Goal: Find specific page/section: Find specific page/section

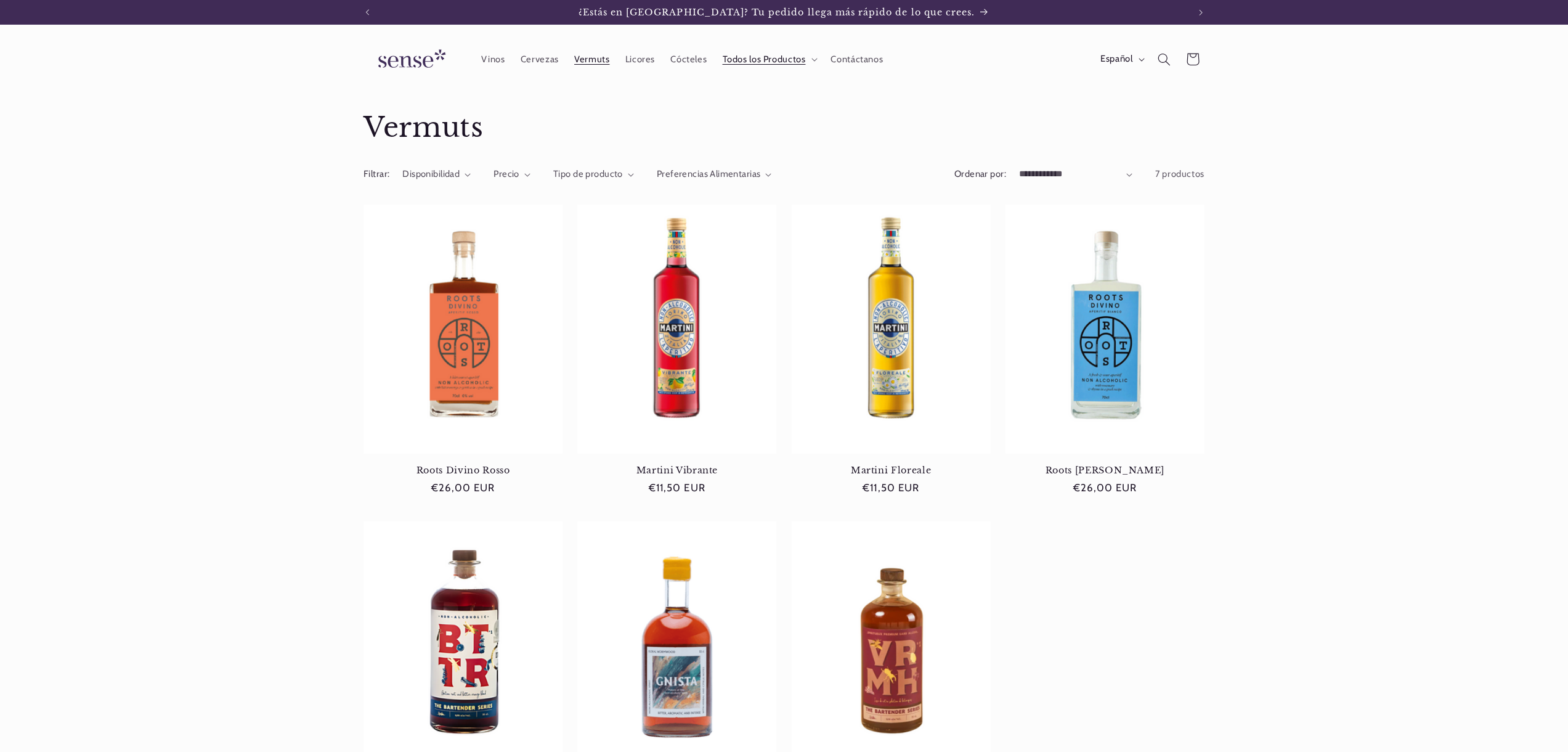
scroll to position [348, 0]
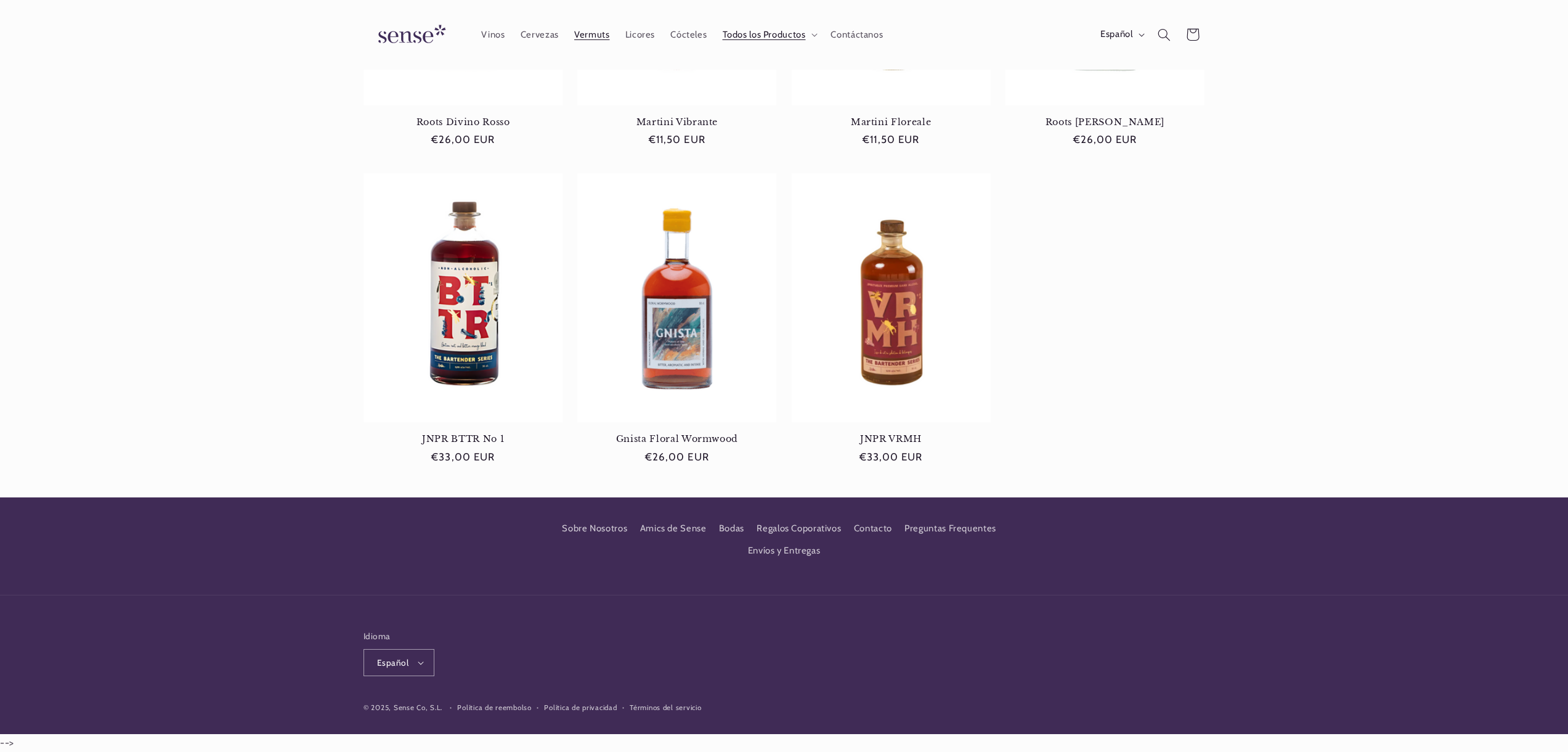
click at [1086, 387] on ul "Roots Divino Rosso Roots Divino Rosso Precio habitual €26,00 EUR Precio habitua…" at bounding box center [784, 166] width 841 height 620
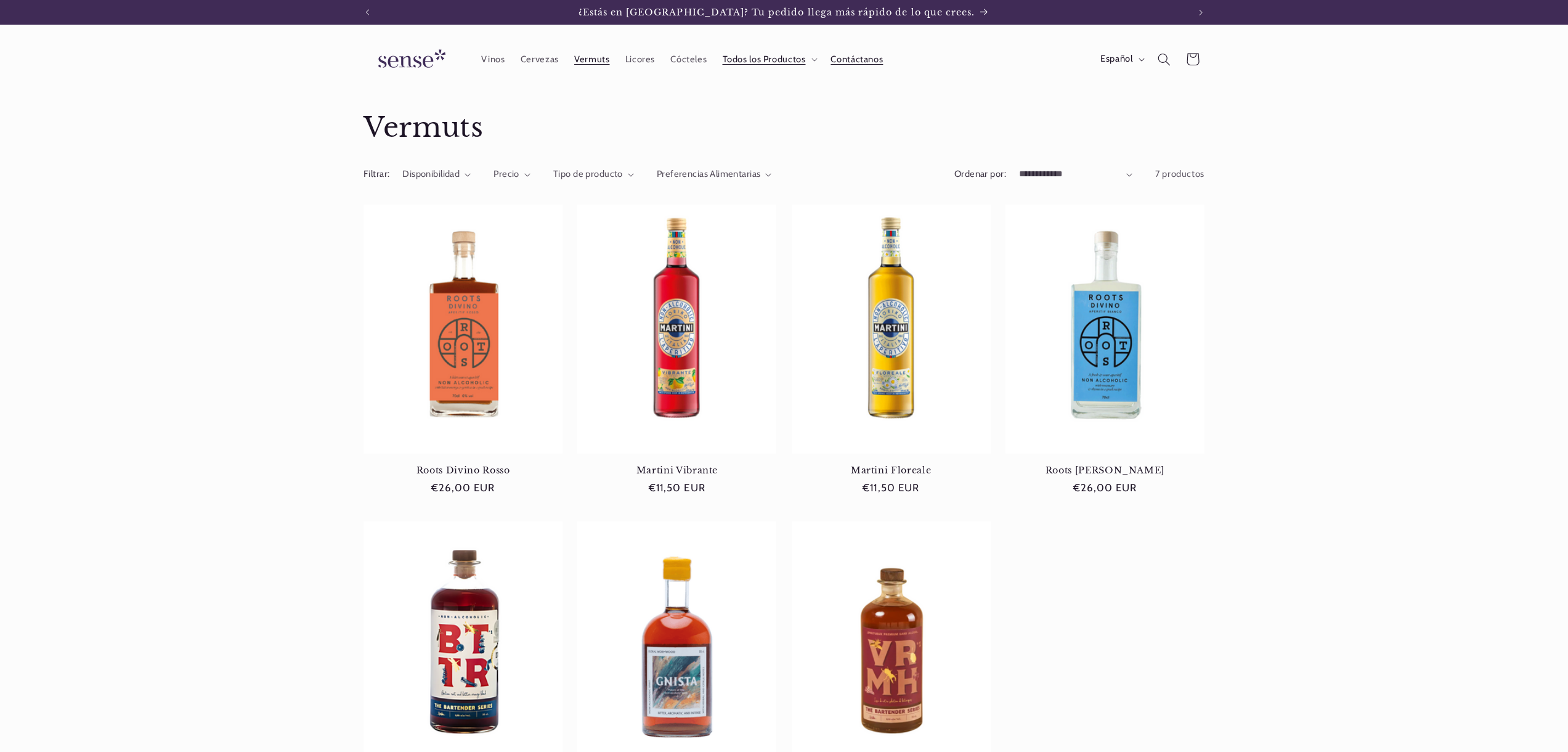
click at [861, 50] on link "Contáctanos" at bounding box center [856, 59] width 68 height 27
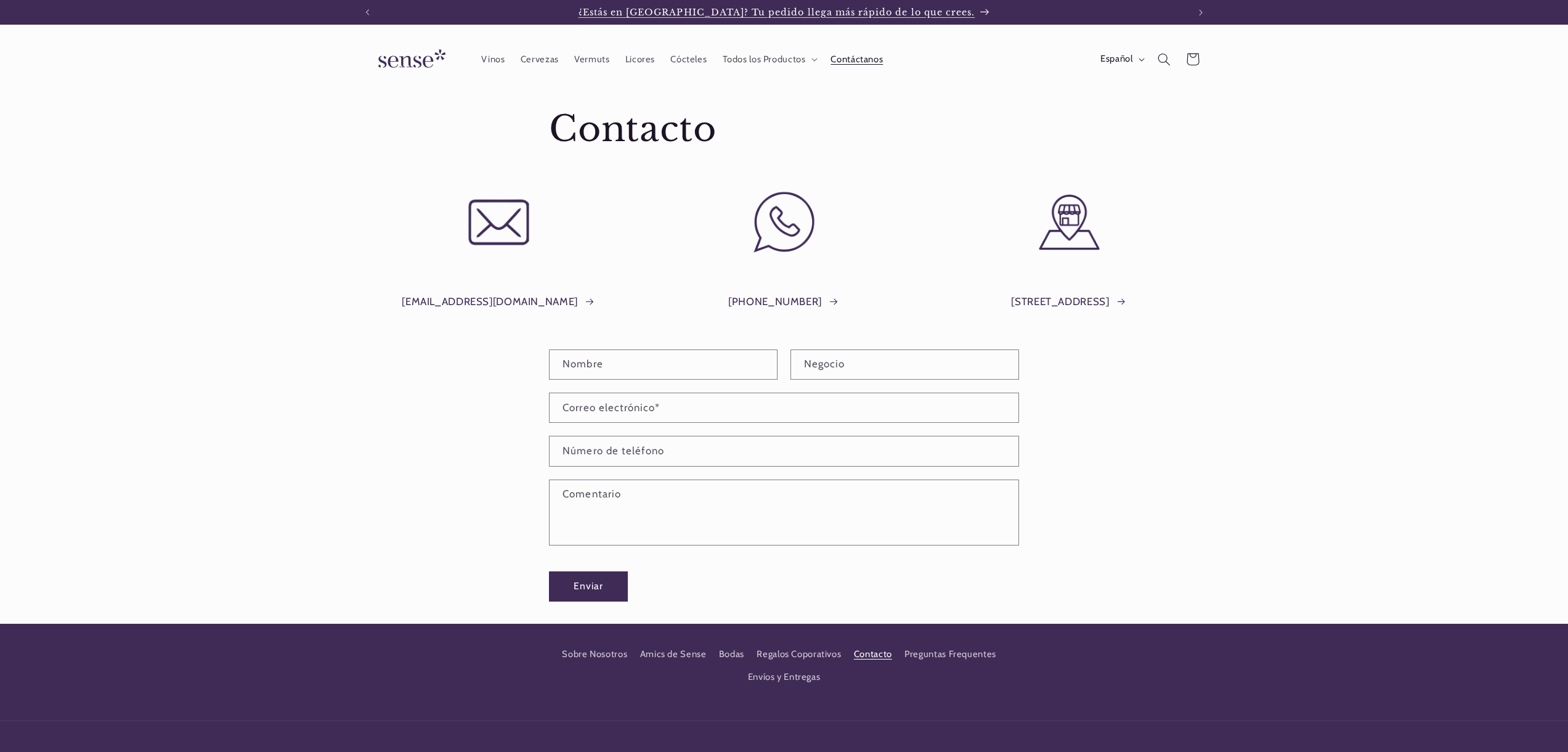
click at [698, 12] on span "¿Estás en [GEOGRAPHIC_DATA]? Tu pedido llega más rápido de lo que crees." at bounding box center [776, 12] width 397 height 11
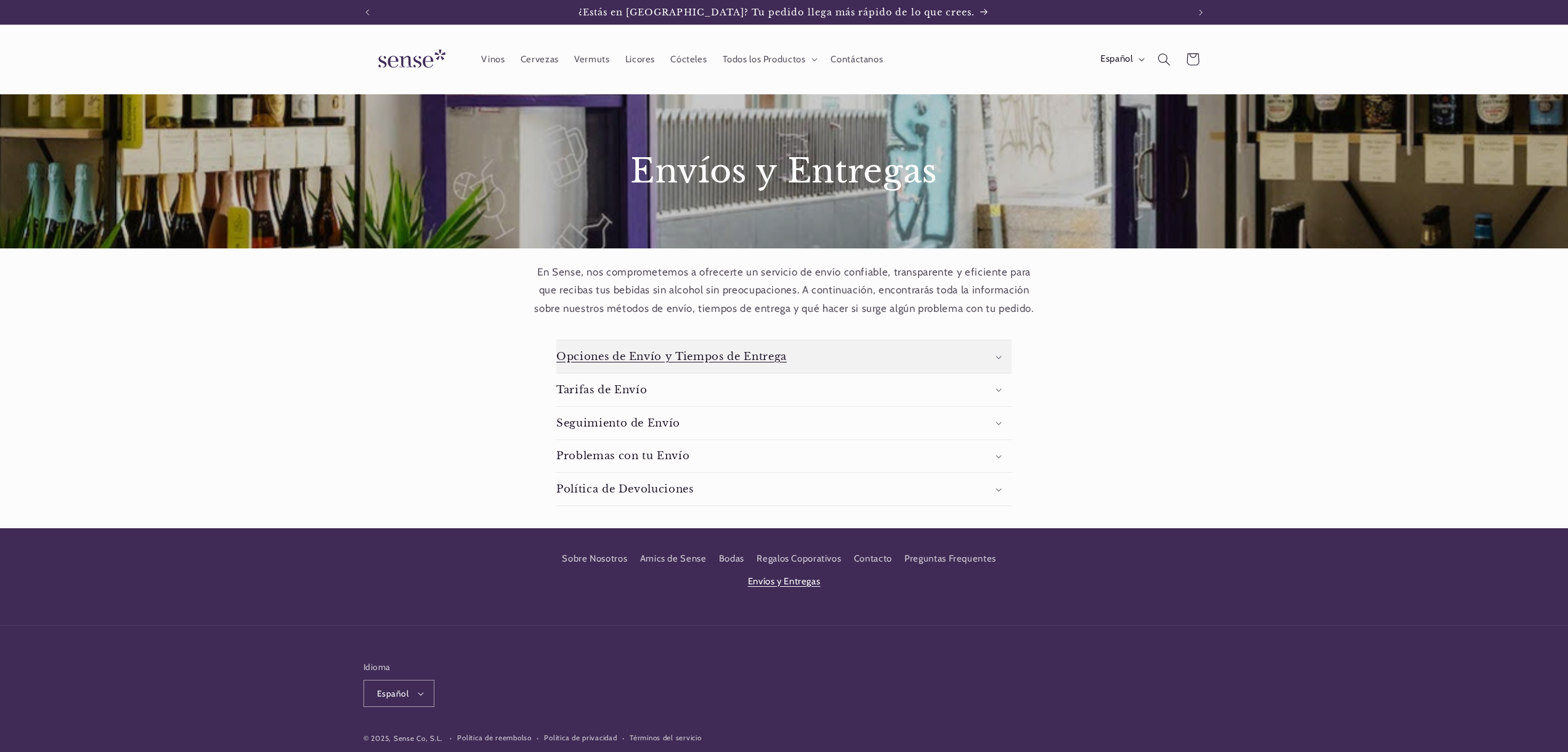
click at [711, 349] on summary "Opciones de Envío y Tiempos de Entrega" at bounding box center [784, 356] width 455 height 33
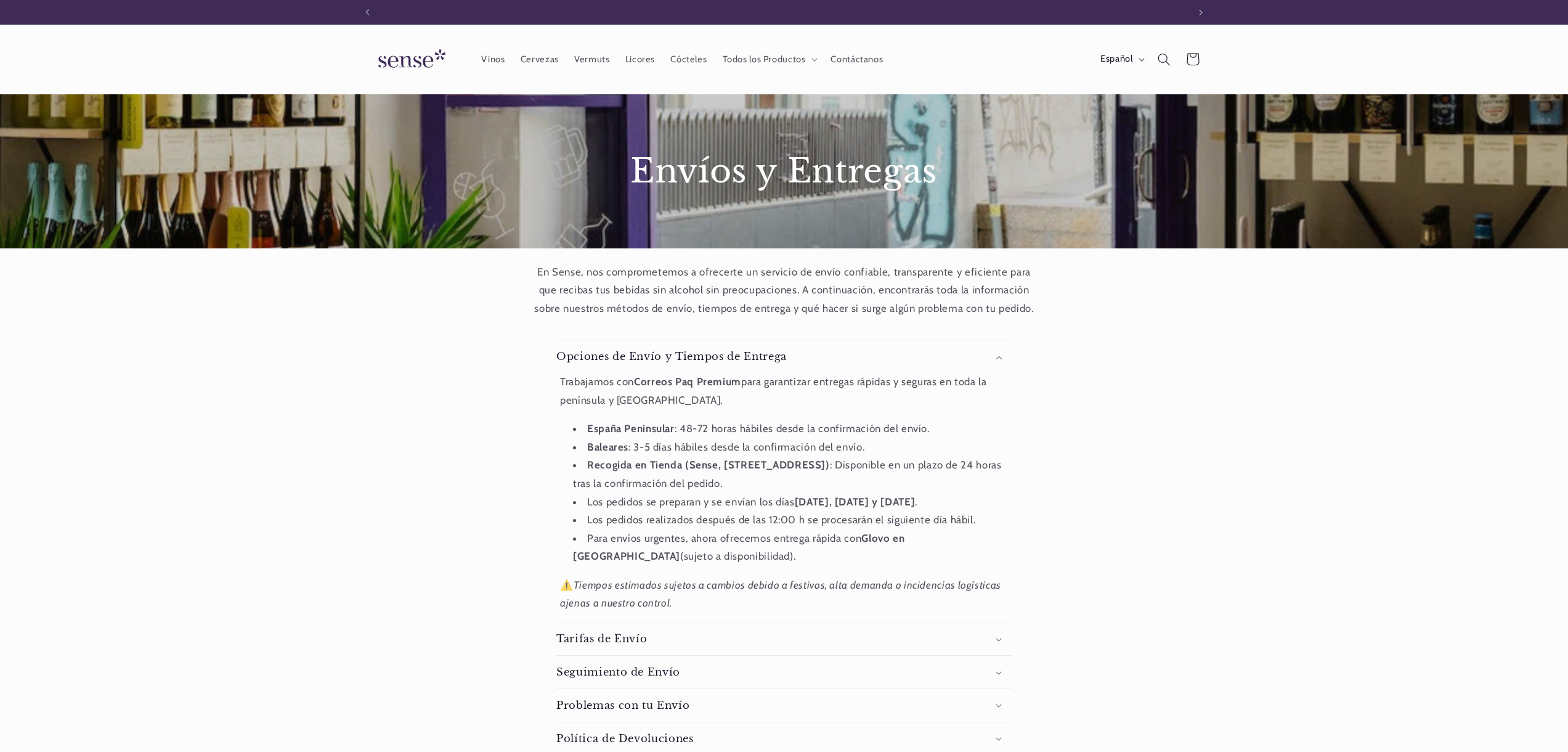
scroll to position [0, 821]
